Goal: Task Accomplishment & Management: Manage account settings

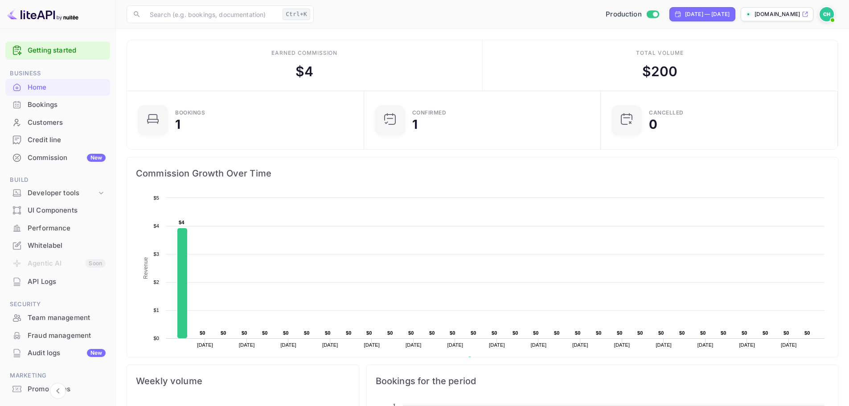
scroll to position [41, 0]
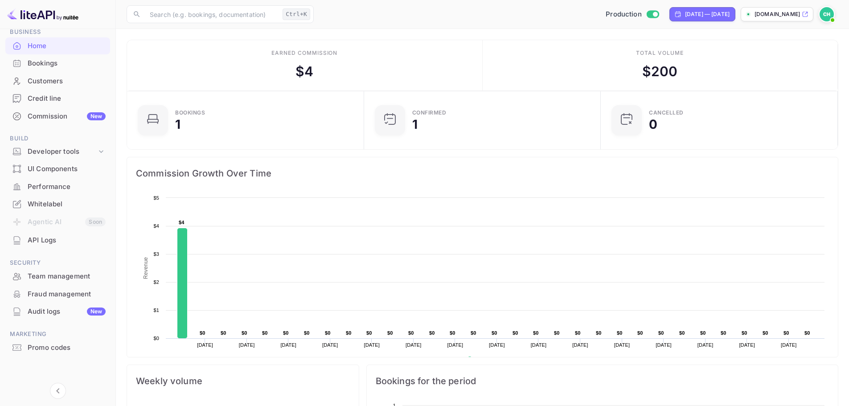
click at [61, 210] on div "Whitelabel" at bounding box center [57, 204] width 105 height 17
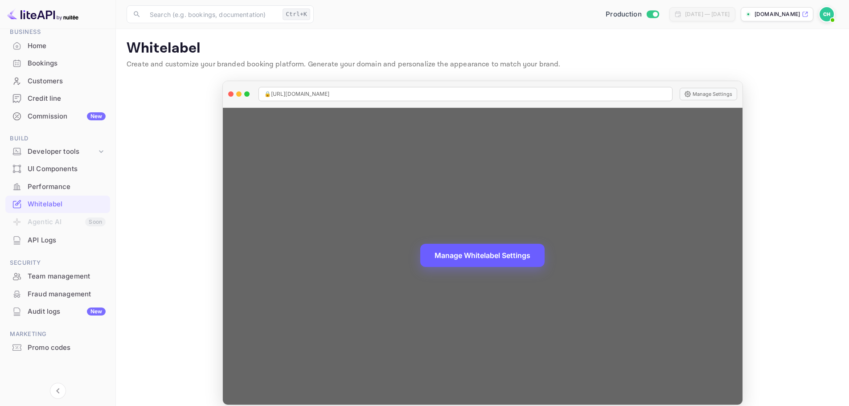
click at [482, 255] on button "Manage Whitelabel Settings" at bounding box center [482, 255] width 124 height 23
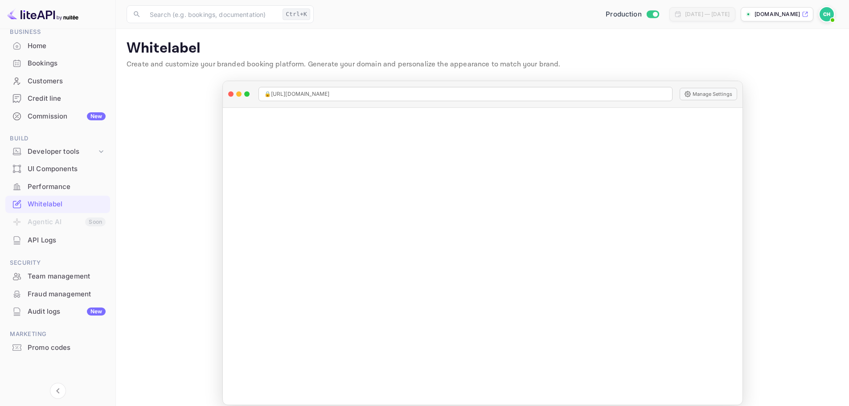
click at [52, 345] on div "Promo codes" at bounding box center [67, 348] width 78 height 10
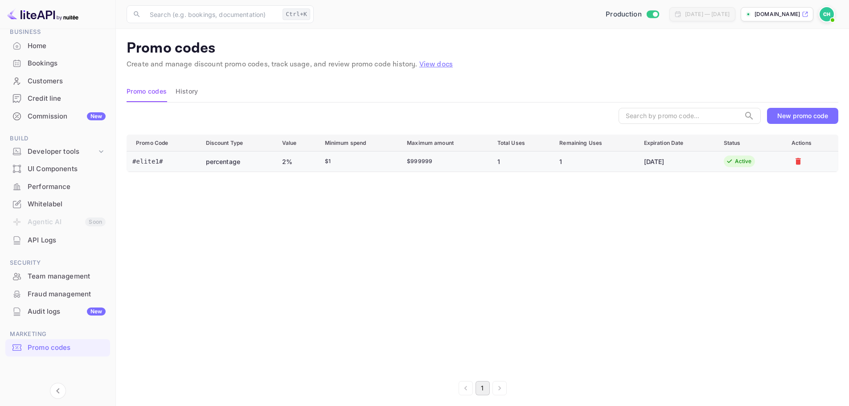
click at [702, 162] on td "[DATE]" at bounding box center [677, 161] width 80 height 20
drag, startPoint x: 160, startPoint y: 161, endPoint x: 132, endPoint y: 163, distance: 28.6
click at [132, 163] on td "#elite1#" at bounding box center [163, 161] width 72 height 20
copy td "#elite1#"
